Goal: Transaction & Acquisition: Purchase product/service

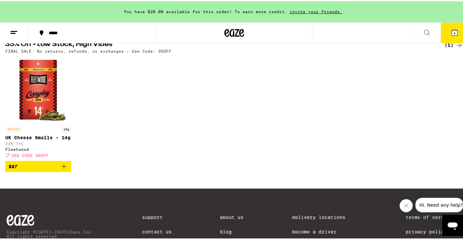
click at [38, 139] on p "UK Cheese Smalls - 14g" at bounding box center [38, 136] width 66 height 5
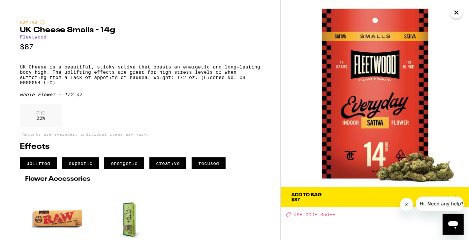
click at [86, 70] on p "UK Cheese is a beautiful, sticky sativa that boasts an energetic and long-lasti…" at bounding box center [140, 74] width 241 height 21
click at [85, 78] on p "UK Cheese is a beautiful, sticky sativa that boasts an energetic and long-lasti…" at bounding box center [140, 74] width 241 height 21
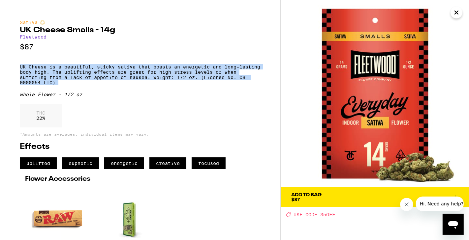
click at [85, 78] on p "UK Cheese is a beautiful, sticky sativa that boasts an energetic and long-lasti…" at bounding box center [140, 74] width 241 height 21
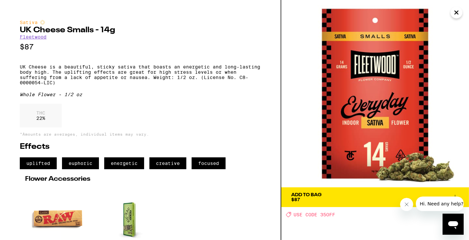
click at [73, 79] on p "UK Cheese is a beautiful, sticky sativa that boasts an energetic and long-lasti…" at bounding box center [140, 74] width 241 height 21
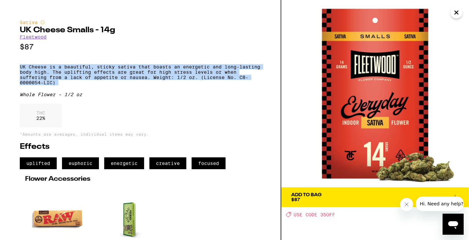
click at [73, 79] on p "UK Cheese is a beautiful, sticky sativa that boasts an energetic and long-lasti…" at bounding box center [140, 74] width 241 height 21
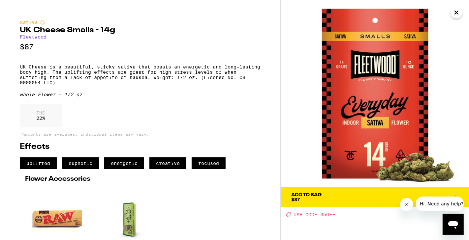
click at [456, 13] on icon "Close" at bounding box center [455, 12] width 3 height 3
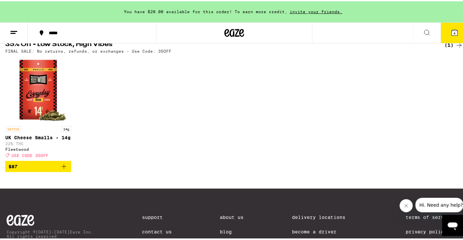
click at [63, 169] on icon "Add to bag" at bounding box center [64, 165] width 8 height 8
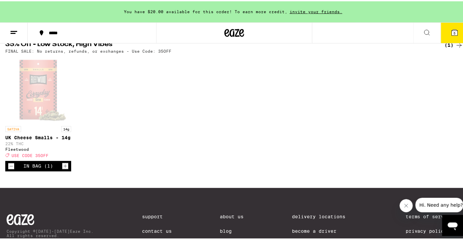
click at [444, 28] on button "5" at bounding box center [455, 31] width 28 height 20
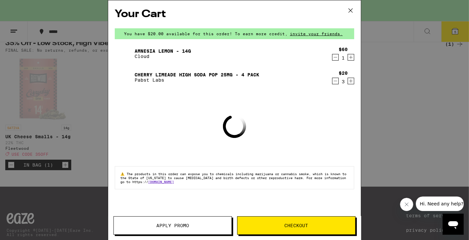
click at [336, 55] on icon "Decrement" at bounding box center [335, 57] width 6 height 8
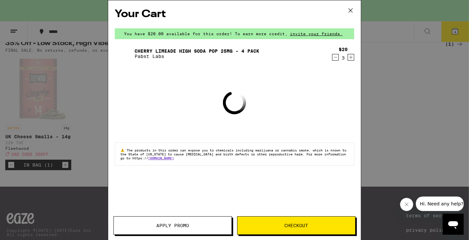
click at [336, 55] on icon "Decrement" at bounding box center [335, 57] width 6 height 8
click at [163, 224] on span "Apply Promo" at bounding box center [172, 225] width 33 height 5
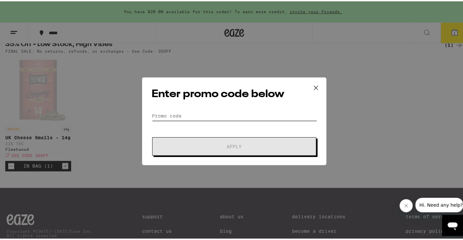
click at [166, 111] on input "Promo Code" at bounding box center [234, 115] width 165 height 10
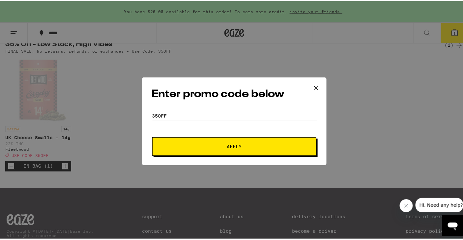
type input "35off"
click at [206, 142] on button "Apply" at bounding box center [234, 145] width 164 height 18
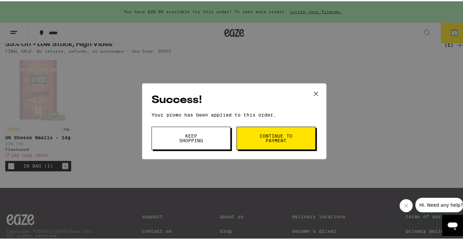
click at [273, 140] on span "Continue to payment" at bounding box center [276, 136] width 34 height 9
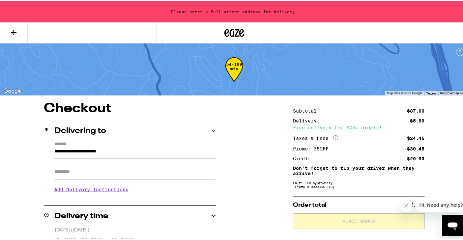
click at [12, 32] on icon at bounding box center [14, 31] width 8 height 8
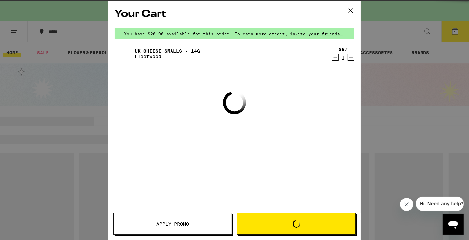
click at [23, 31] on div "Your Cart You have $20.00 available for this order! To earn more credit, invite…" at bounding box center [234, 120] width 469 height 240
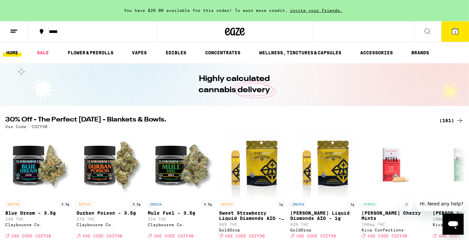
click at [348, 13] on div "Your Cart You have $20.00 available for this order! To earn more credit, invite…" at bounding box center [234, 120] width 469 height 240
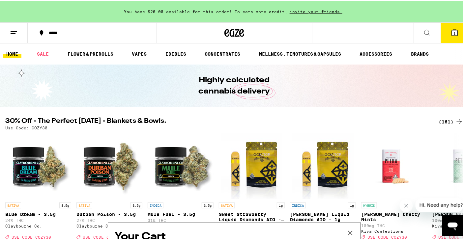
scroll to position [30, 0]
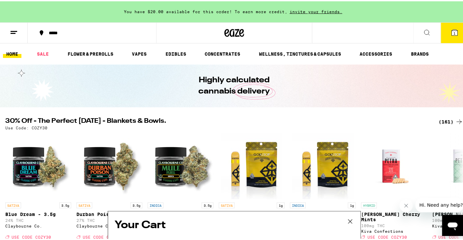
click at [442, 121] on div "Your Cart You have $20.00 available for this order! To earn more credit, invite…" at bounding box center [234, 120] width 469 height 240
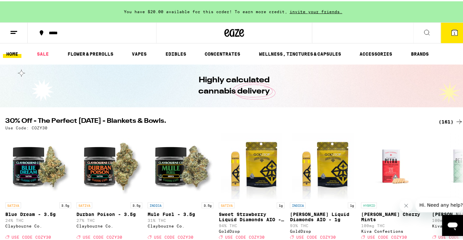
click at [442, 121] on div "(161)" at bounding box center [451, 121] width 24 height 8
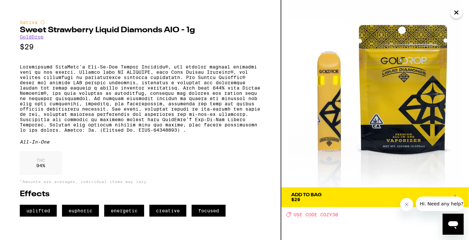
click at [455, 11] on icon "Close" at bounding box center [456, 13] width 8 height 10
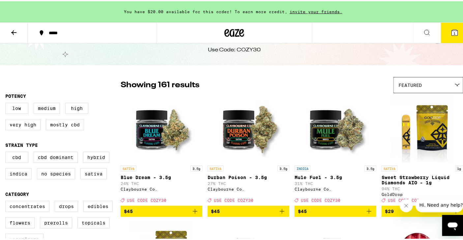
scroll to position [42, 0]
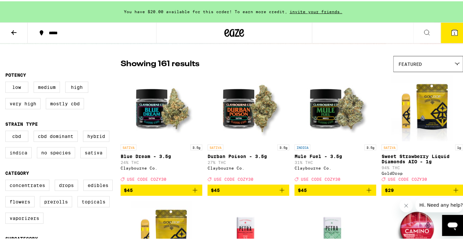
click at [420, 57] on div "Featured" at bounding box center [428, 62] width 69 height 15
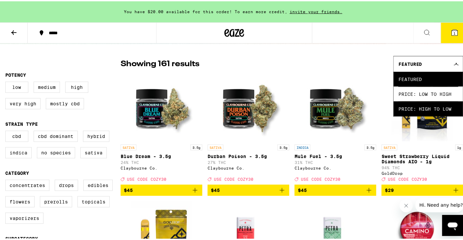
click at [410, 106] on span "Price: High to Low" at bounding box center [428, 107] width 60 height 15
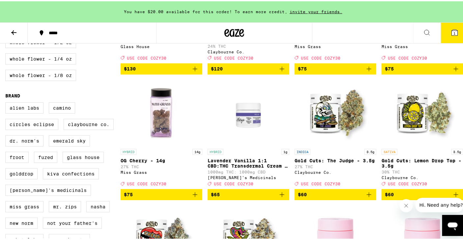
scroll to position [415, 0]
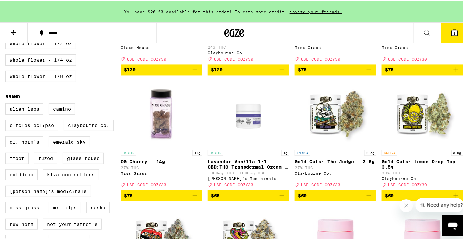
click at [194, 199] on icon "Add to bag" at bounding box center [195, 195] width 8 height 8
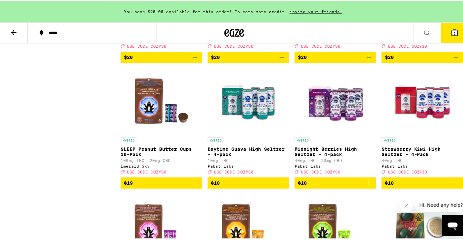
scroll to position [3439, 0]
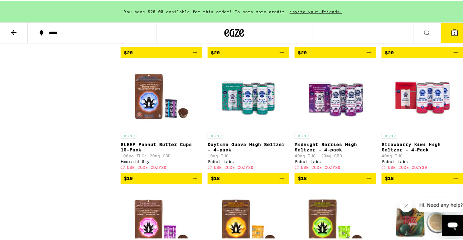
click at [452, 55] on icon "Add to bag" at bounding box center [456, 51] width 8 height 8
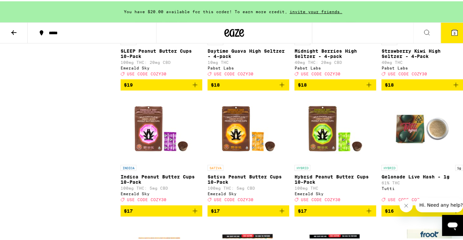
scroll to position [3533, 0]
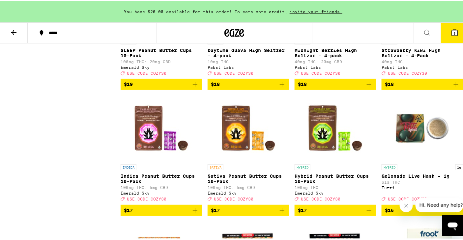
click at [452, 87] on icon "Add to bag" at bounding box center [456, 83] width 8 height 8
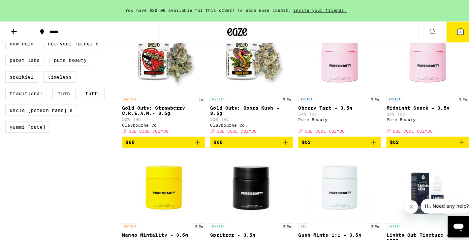
scroll to position [353, 0]
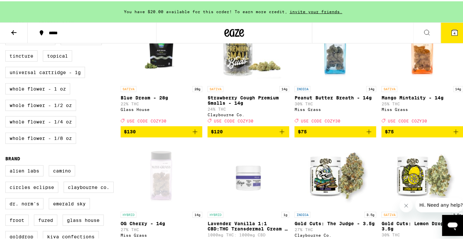
click at [442, 33] on button "4" at bounding box center [455, 31] width 28 height 20
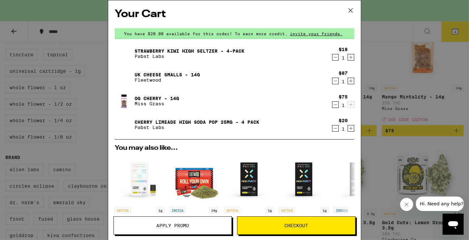
click at [333, 81] on icon "Decrement" at bounding box center [335, 81] width 4 height 0
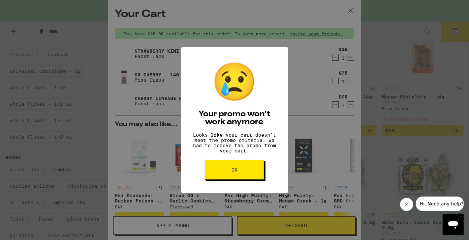
click at [230, 177] on button "OK" at bounding box center [234, 170] width 59 height 20
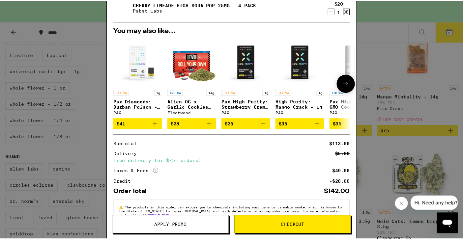
scroll to position [109, 0]
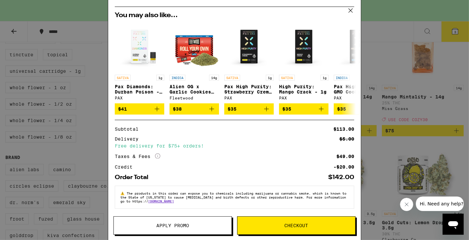
click at [166, 219] on button "Apply Promo" at bounding box center [172, 225] width 118 height 18
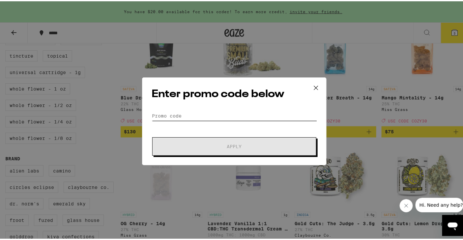
click at [168, 110] on input "Promo Code" at bounding box center [234, 115] width 165 height 10
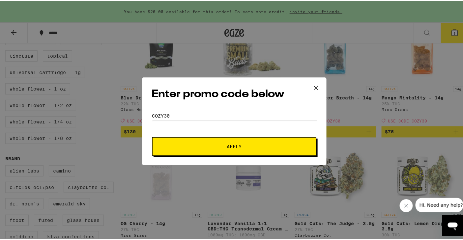
type input "cozy30"
click at [152, 136] on button "Apply" at bounding box center [234, 145] width 164 height 18
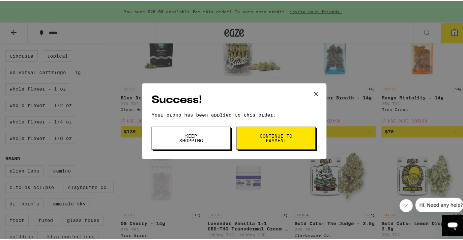
click at [279, 144] on button "Continue to payment" at bounding box center [276, 137] width 79 height 23
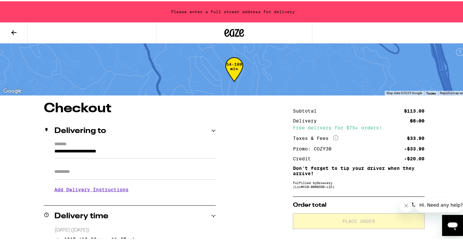
click at [17, 35] on button at bounding box center [14, 31] width 28 height 21
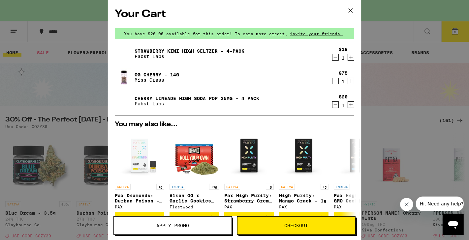
click at [332, 58] on icon "Decrement" at bounding box center [335, 57] width 6 height 8
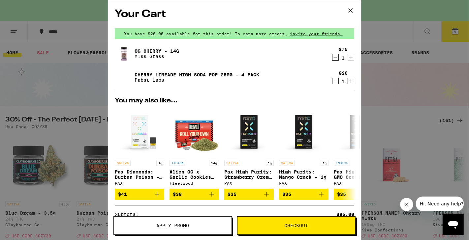
click at [282, 223] on span "Checkout" at bounding box center [296, 225] width 118 height 5
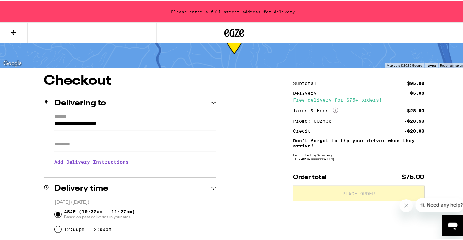
scroll to position [46, 0]
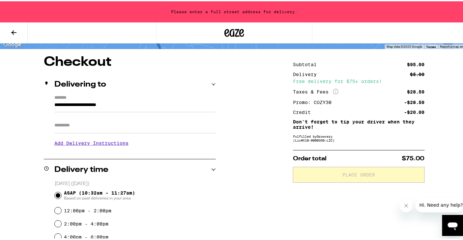
click at [77, 98] on label "*******" at bounding box center [134, 97] width 161 height 6
click at [77, 100] on input "**********" at bounding box center [134, 105] width 161 height 11
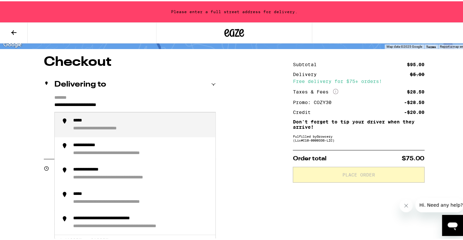
click at [76, 106] on input "**********" at bounding box center [134, 105] width 161 height 11
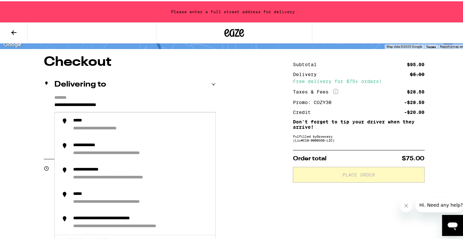
click at [4, 106] on div "**********" at bounding box center [234, 234] width 469 height 361
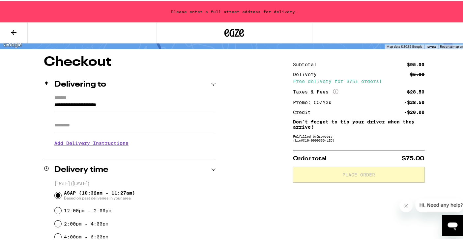
click at [15, 27] on icon at bounding box center [14, 31] width 8 height 8
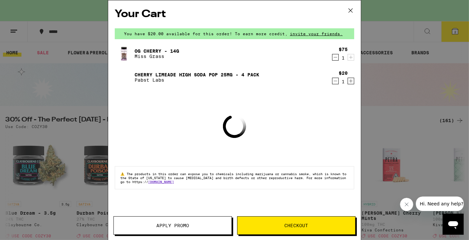
click at [350, 10] on icon at bounding box center [350, 11] width 10 height 10
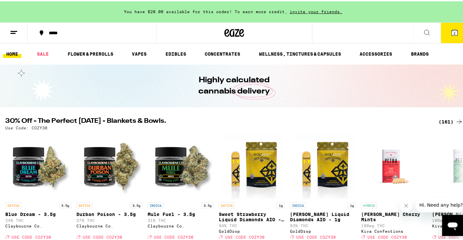
click at [13, 29] on icon at bounding box center [14, 31] width 8 height 8
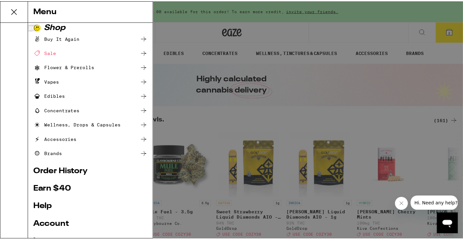
scroll to position [7, 0]
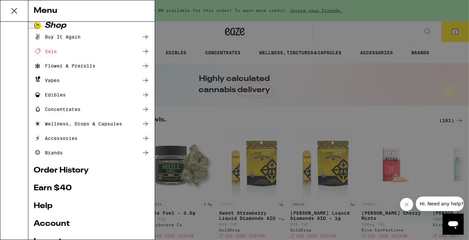
click at [71, 170] on link "Order History" at bounding box center [92, 171] width 116 height 8
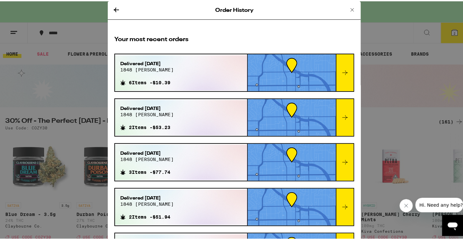
click at [341, 73] on icon at bounding box center [345, 72] width 8 height 8
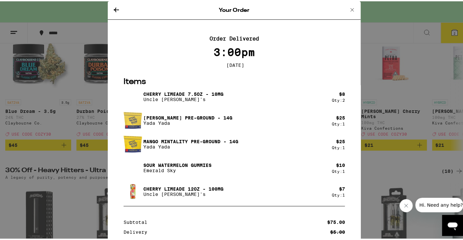
click at [348, 9] on icon at bounding box center [352, 9] width 8 height 8
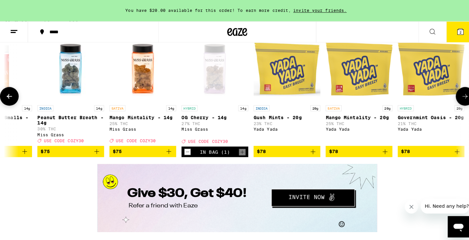
scroll to position [852, 0]
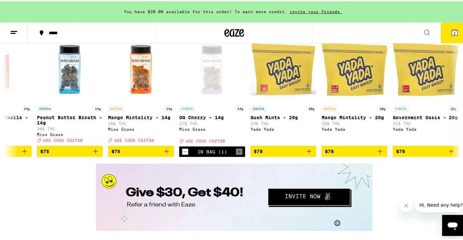
click at [445, 32] on button "2" at bounding box center [455, 31] width 28 height 20
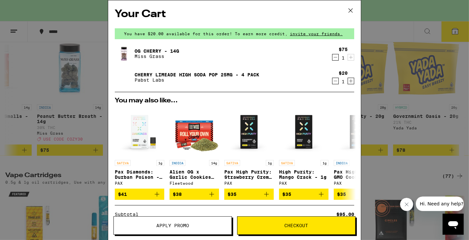
click at [332, 83] on icon "Decrement" at bounding box center [335, 81] width 6 height 8
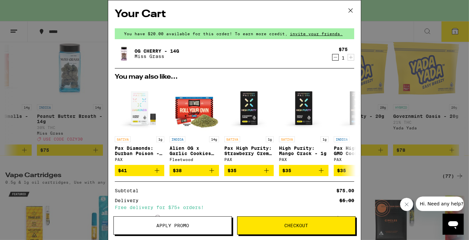
click at [146, 49] on link "OG Cherry - 14g" at bounding box center [156, 50] width 44 height 5
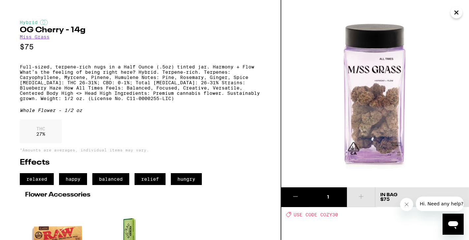
click at [74, 72] on p "Full-sized, terpene-rich nugs in a Half Ounce (.5oz) tinted jar. Harmony + Flow…" at bounding box center [140, 82] width 241 height 37
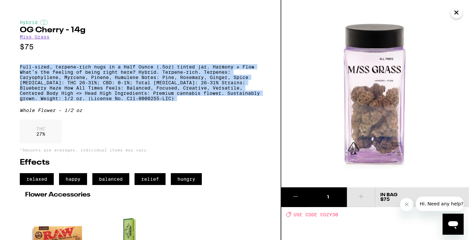
click at [109, 99] on p "Full-sized, terpene-rich nugs in a Half Ounce (.5oz) tinted jar. Harmony + Flow…" at bounding box center [140, 82] width 241 height 37
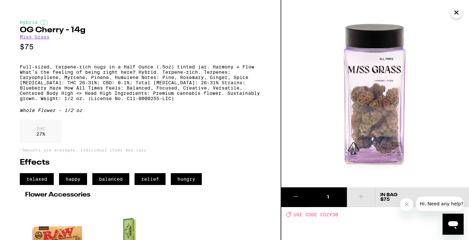
click at [457, 16] on icon "Close" at bounding box center [456, 13] width 8 height 10
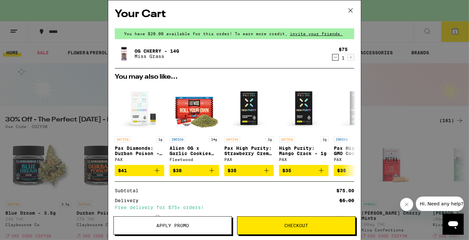
click at [350, 9] on icon at bounding box center [350, 11] width 4 height 4
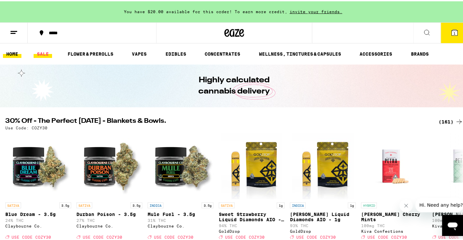
click at [39, 53] on link "SALE" at bounding box center [43, 53] width 18 height 8
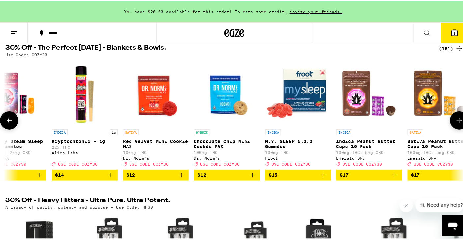
scroll to position [69, 0]
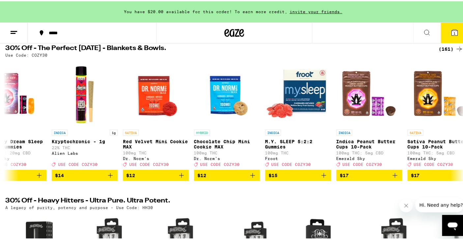
click at [441, 48] on div "(161)" at bounding box center [451, 48] width 24 height 8
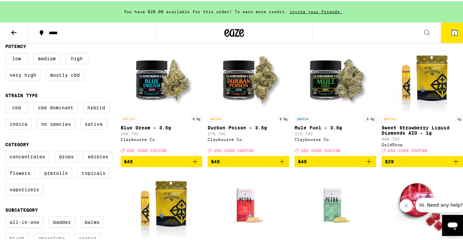
scroll to position [83, 0]
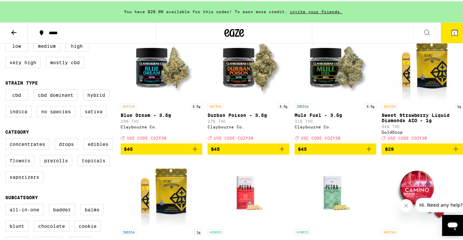
click at [22, 165] on label "Flowers" at bounding box center [19, 159] width 29 height 11
click at [7, 139] on input "Flowers" at bounding box center [7, 138] width 0 height 0
checkbox input "true"
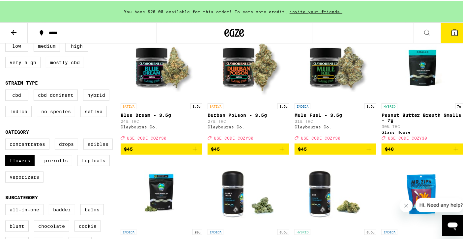
click at [99, 143] on label "Edibles" at bounding box center [97, 142] width 29 height 11
click at [7, 139] on input "Edibles" at bounding box center [7, 138] width 0 height 0
checkbox input "true"
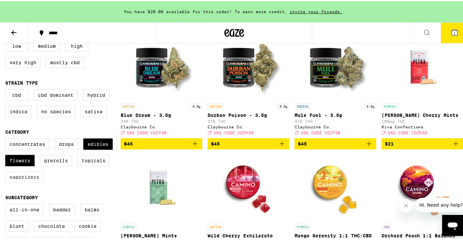
click at [30, 182] on label "Vaporizers" at bounding box center [24, 175] width 38 height 11
click at [7, 139] on input "Vaporizers" at bounding box center [7, 138] width 0 height 0
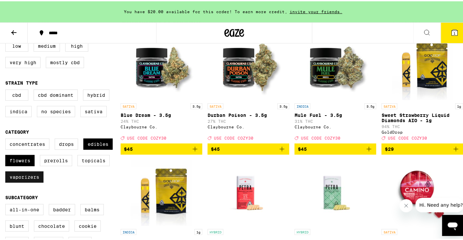
click at [30, 182] on label "Vaporizers" at bounding box center [24, 175] width 38 height 11
click at [7, 139] on input "Vaporizers" at bounding box center [7, 138] width 0 height 0
checkbox input "false"
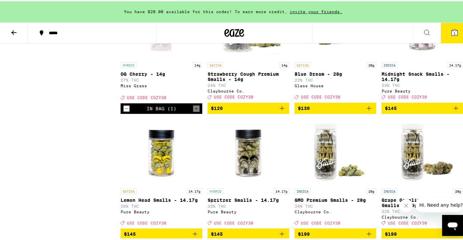
scroll to position [3490, 0]
